Goal: Information Seeking & Learning: Learn about a topic

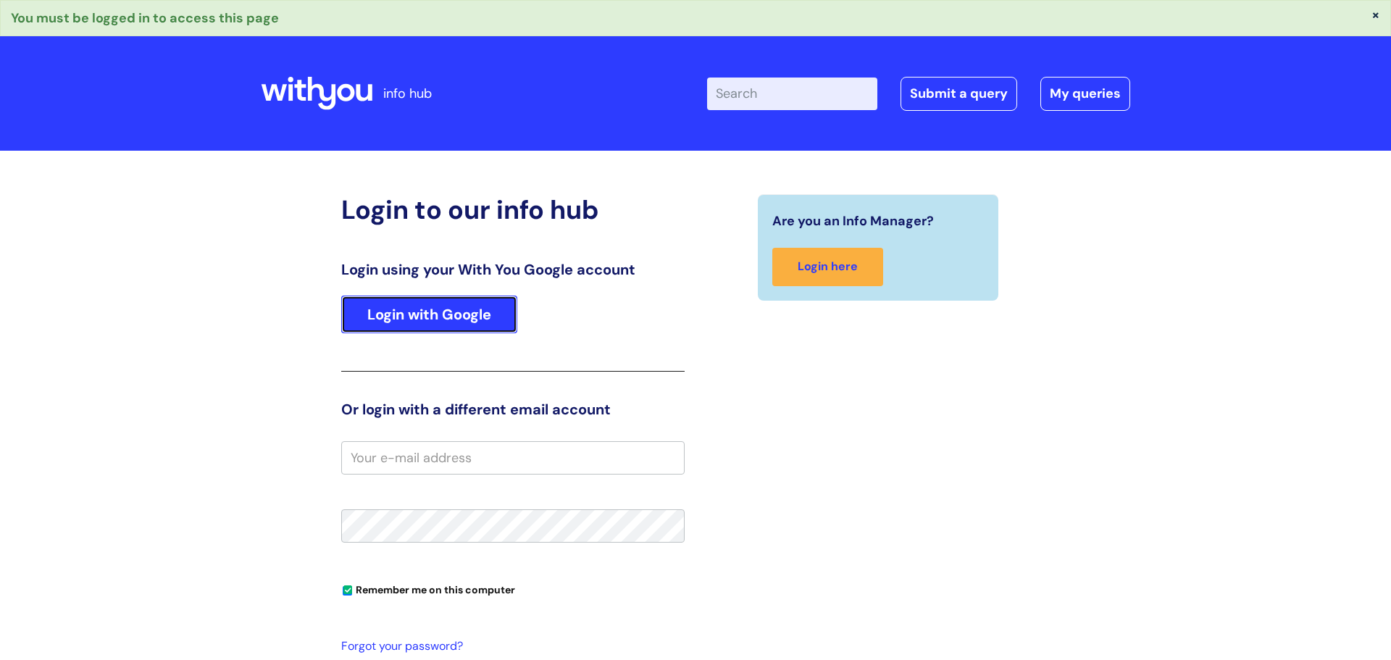
click at [480, 323] on link "Login with Google" at bounding box center [429, 315] width 176 height 38
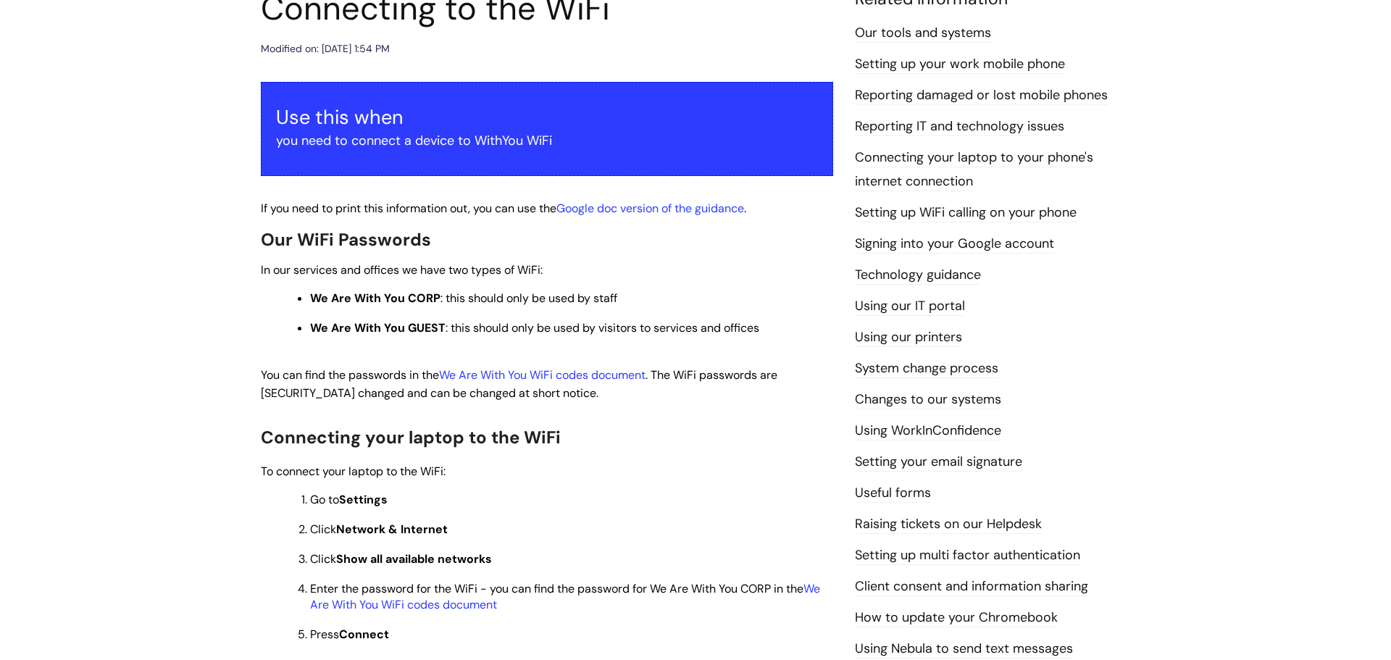
scroll to position [193, 0]
click at [539, 379] on link "We Are With You WiFi codes document" at bounding box center [542, 374] width 206 height 15
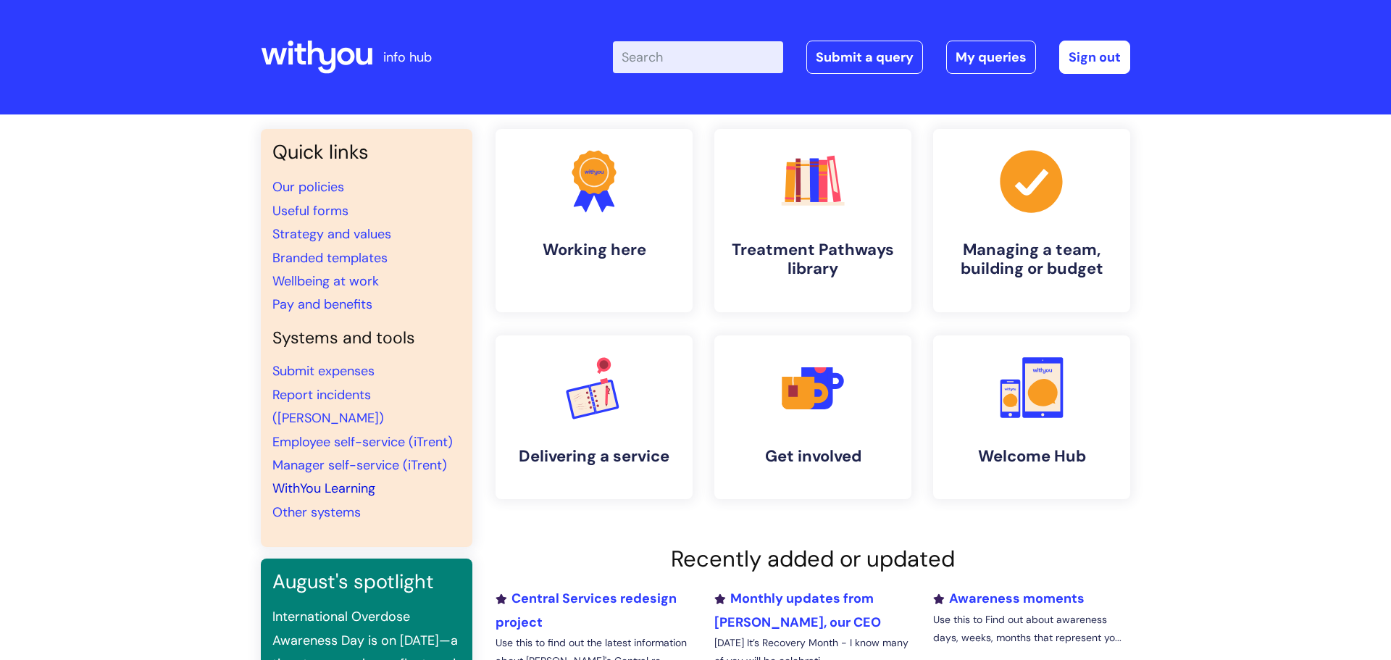
click at [317, 480] on link "WithYou Learning" at bounding box center [323, 488] width 103 height 17
click at [295, 186] on link "Our policies" at bounding box center [308, 186] width 72 height 17
